Goal: Information Seeking & Learning: Learn about a topic

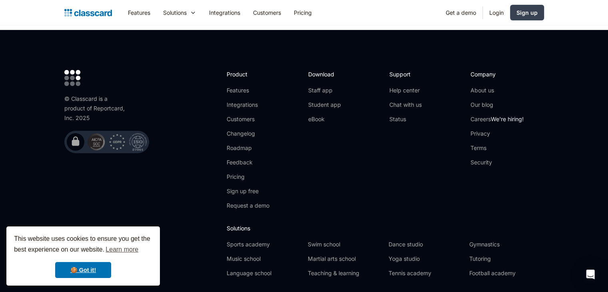
scroll to position [2699, 0]
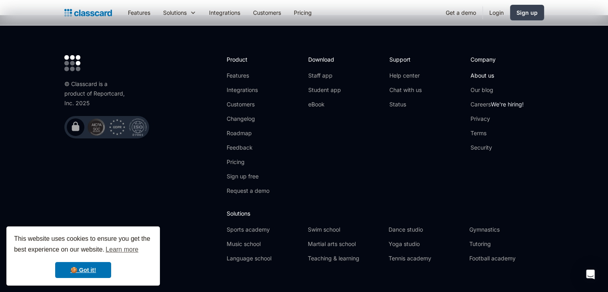
click at [487, 71] on link "About us" at bounding box center [496, 75] width 53 height 8
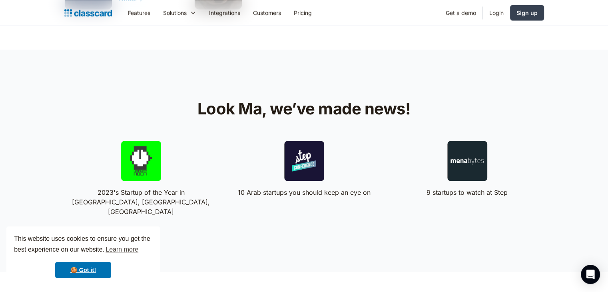
scroll to position [1408, 0]
